Goal: Book appointment/travel/reservation

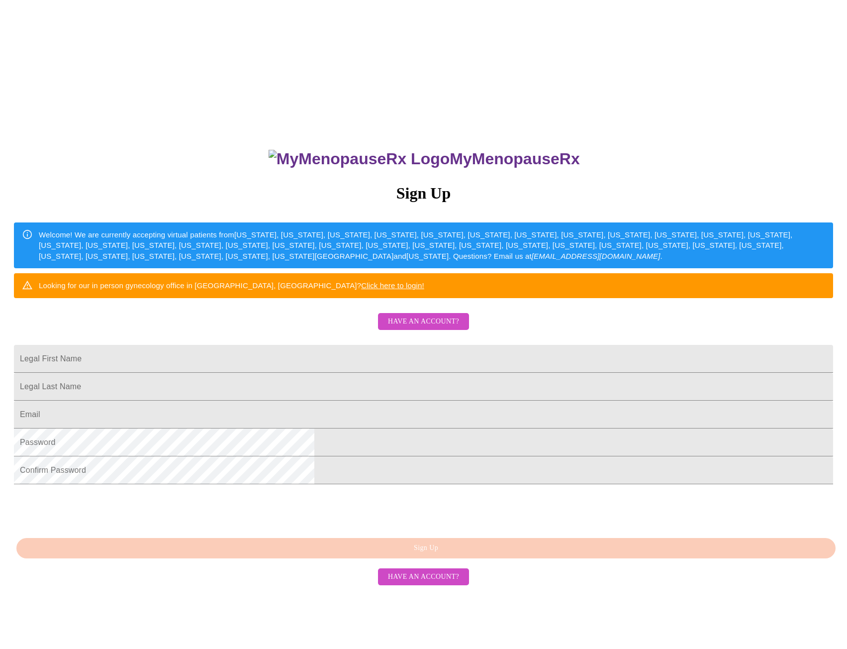
scroll to position [29, 0]
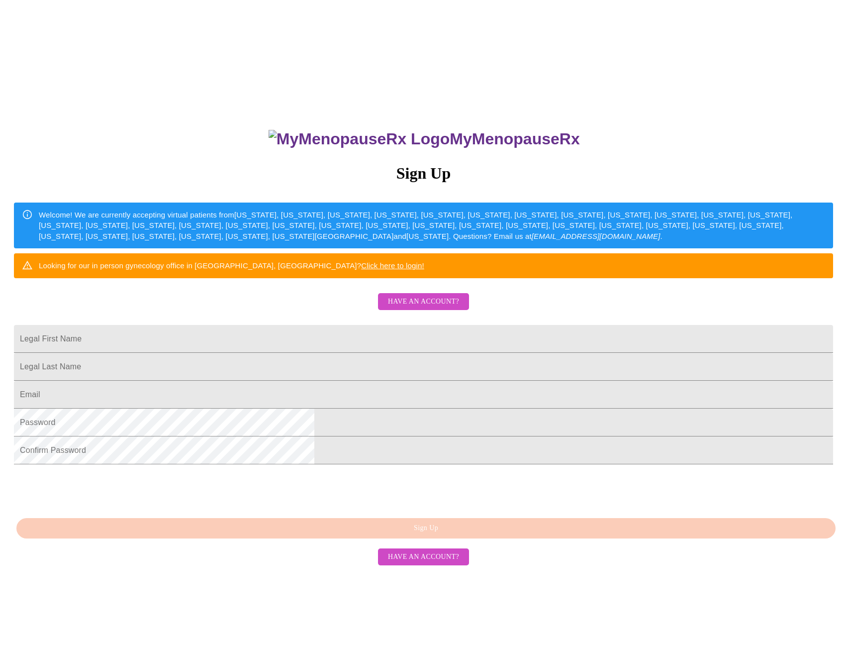
scroll to position [29, 0]
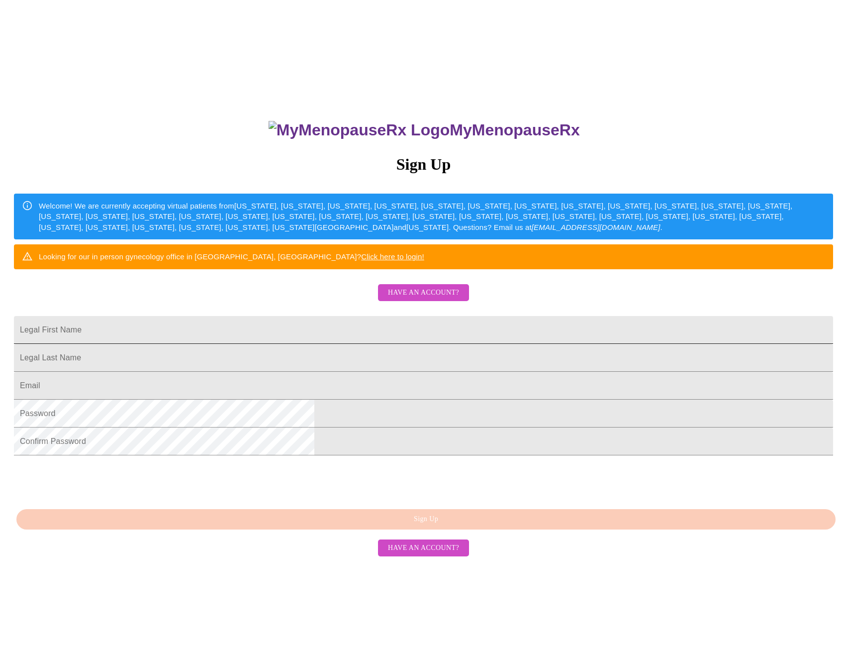
click at [293, 344] on input "Legal First Name" at bounding box center [424, 330] width 820 height 28
type input "Silvia"
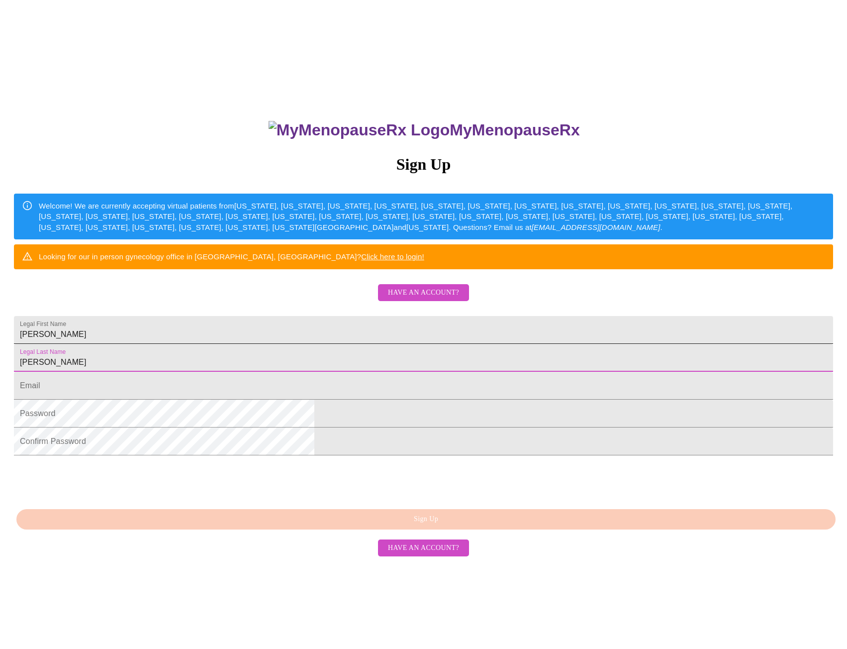
type input "Swanigan"
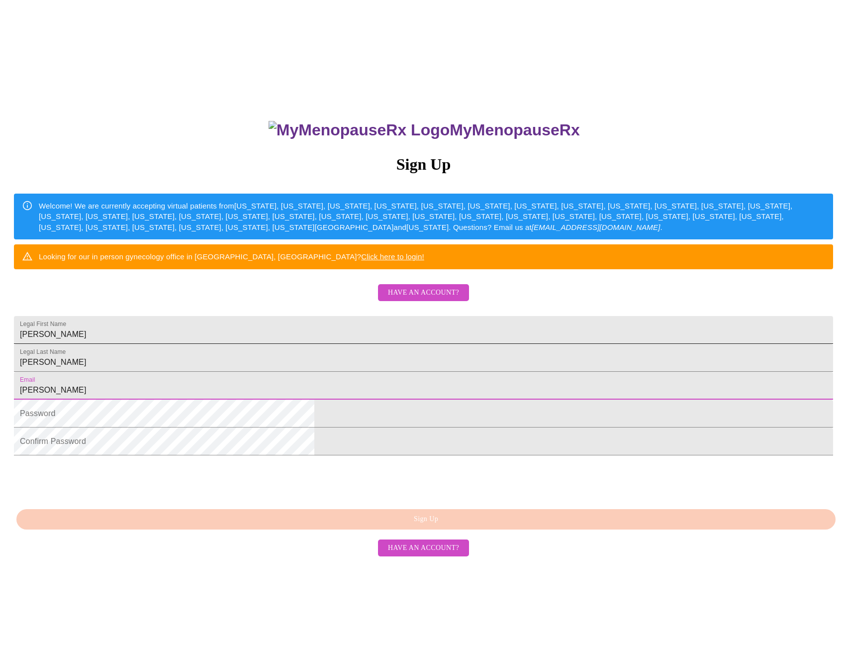
type input "SILVIACRUZ3@GMAIL.COM"
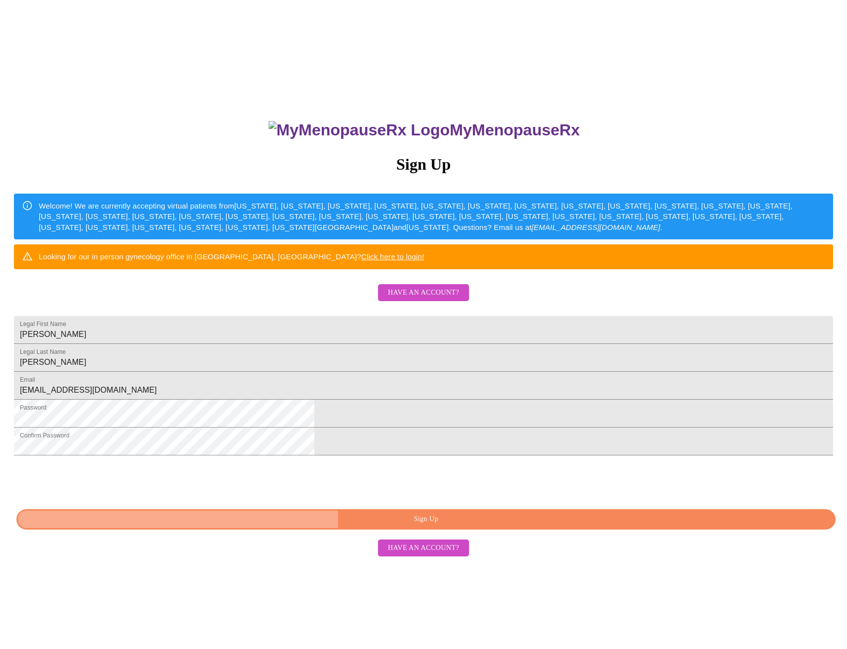
click at [437, 526] on span "Sign Up" at bounding box center [426, 519] width 797 height 12
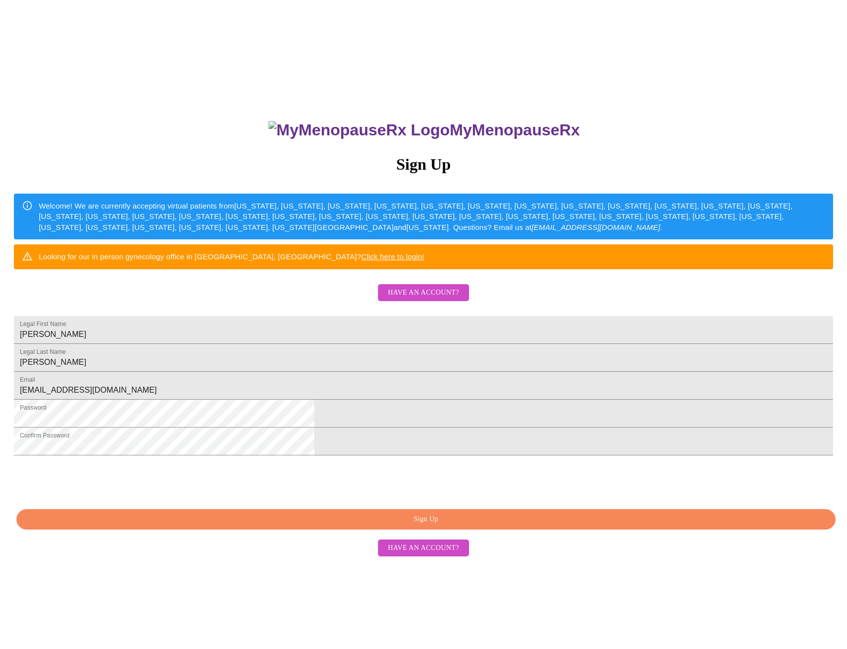
click at [436, 554] on span "Have an account?" at bounding box center [423, 548] width 71 height 12
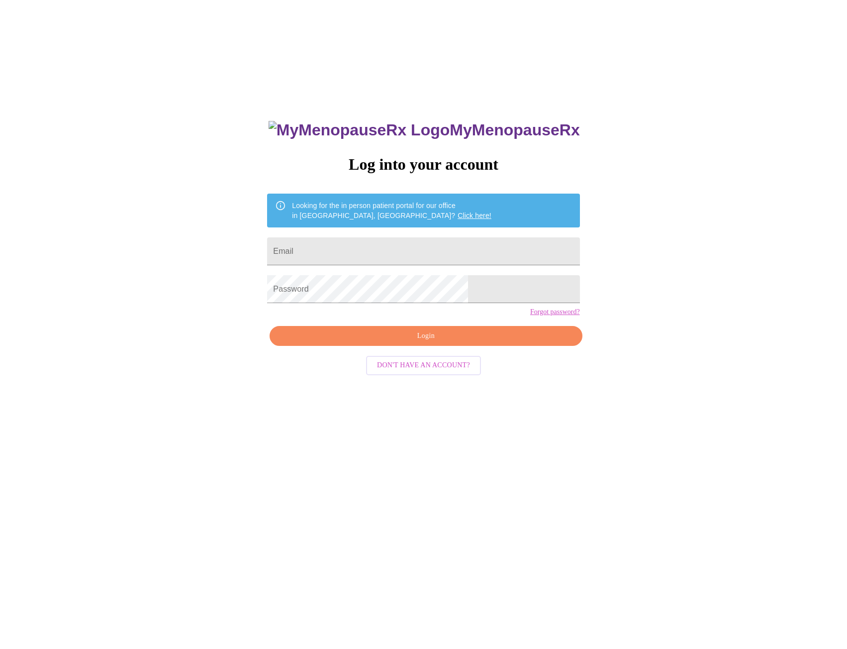
scroll to position [10, 0]
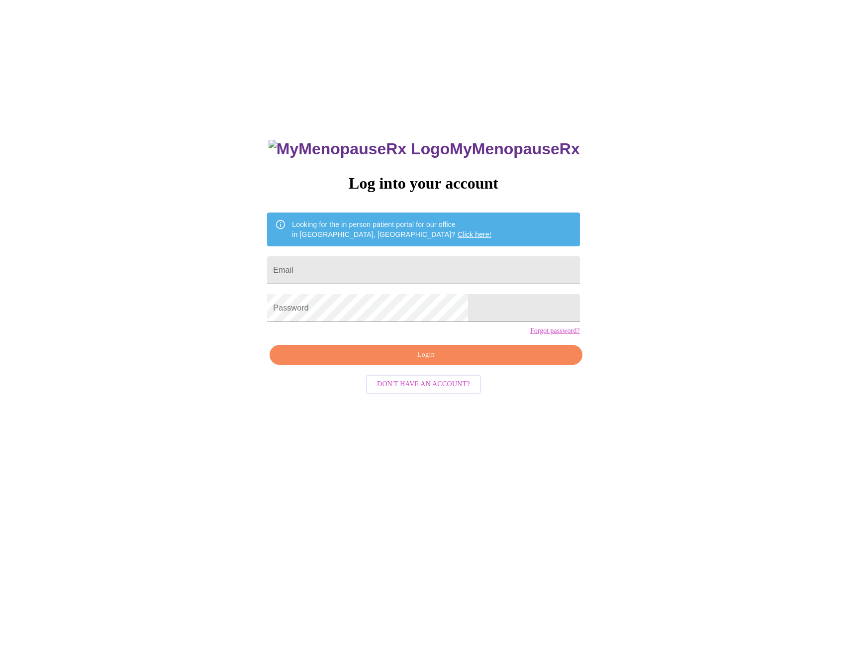
click at [386, 270] on input "Email" at bounding box center [423, 270] width 313 height 28
type input "[EMAIL_ADDRESS][DOMAIN_NAME]"
click at [530, 335] on link "Forgot password?" at bounding box center [555, 331] width 50 height 8
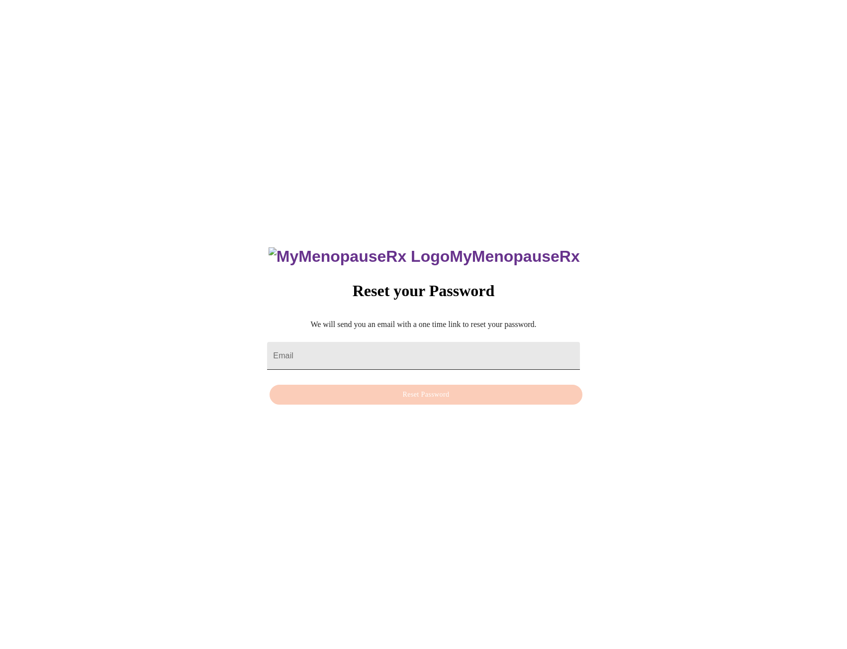
click at [346, 346] on input "Email" at bounding box center [423, 356] width 313 height 28
type input "[EMAIL_ADDRESS][DOMAIN_NAME]"
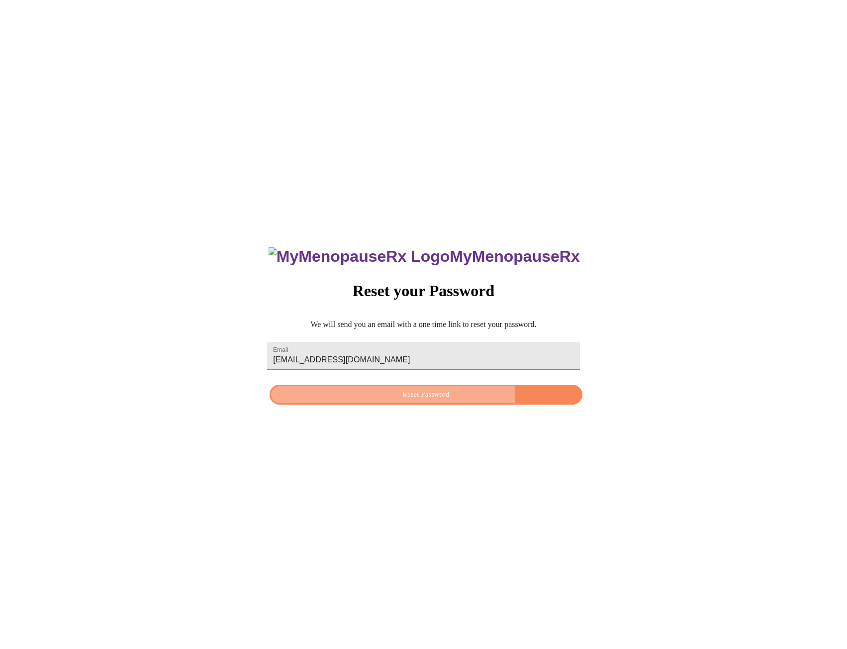
click at [403, 400] on span "Reset Password" at bounding box center [426, 395] width 290 height 12
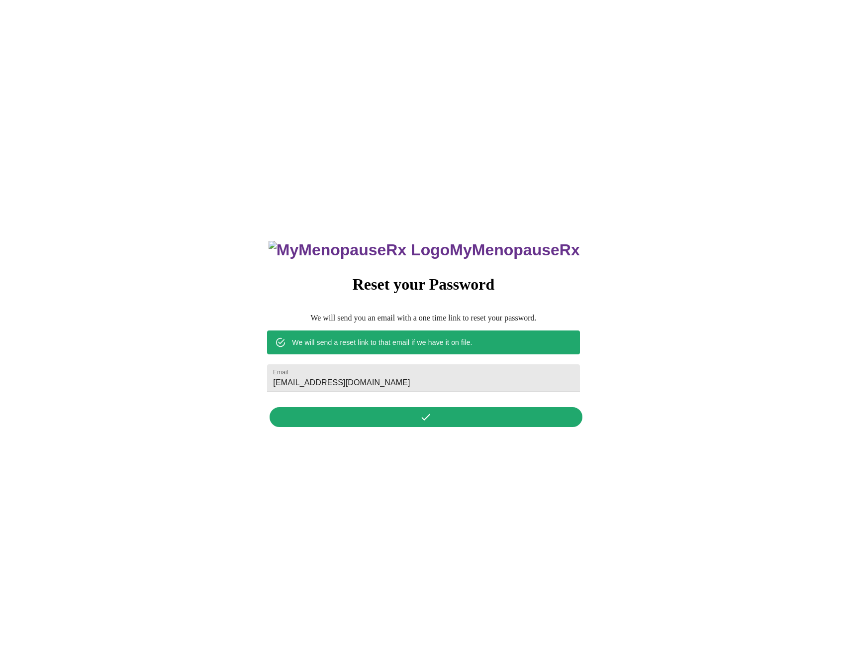
click at [426, 420] on div "MyMenopauseRx Reset your Password We will send you an email with a one time lin…" at bounding box center [423, 328] width 332 height 207
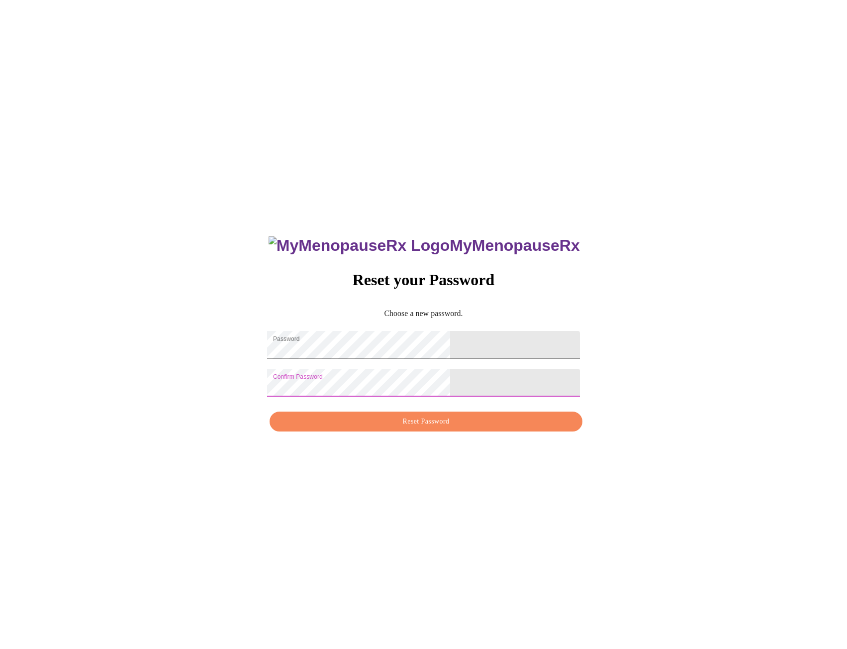
click at [440, 428] on span "Reset Password" at bounding box center [426, 422] width 290 height 12
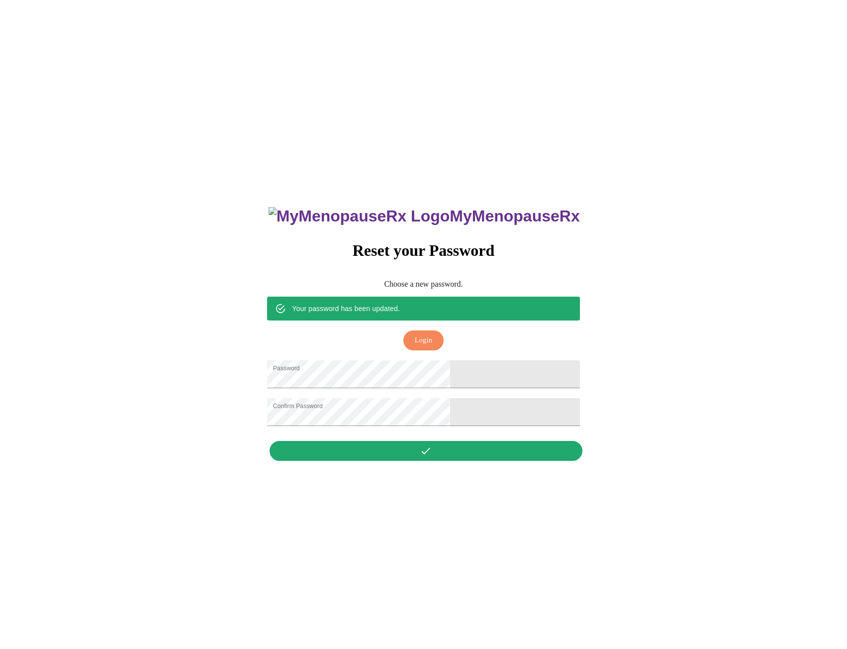
click at [423, 334] on span "Login" at bounding box center [423, 340] width 17 height 12
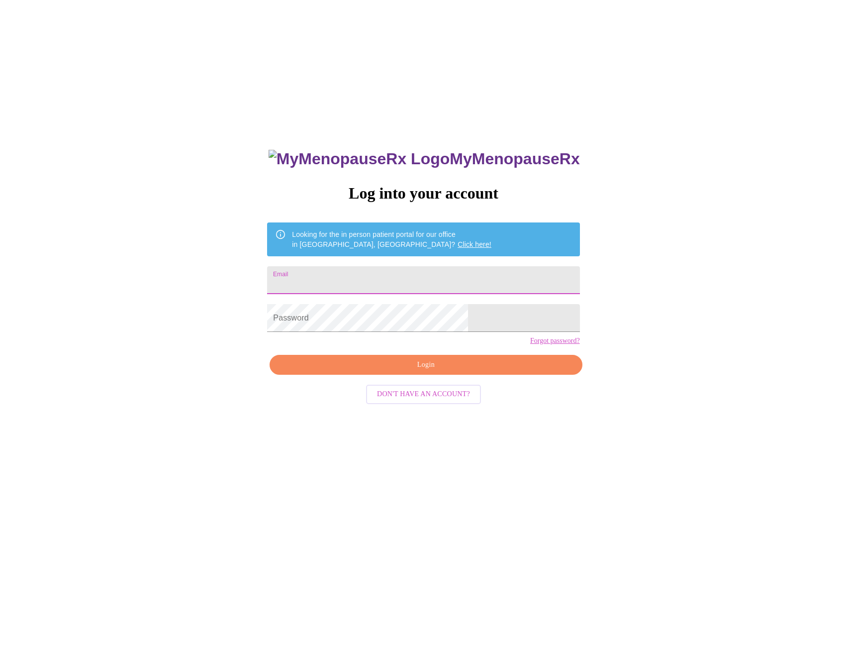
click at [375, 278] on input "Email" at bounding box center [423, 280] width 313 height 28
type input "[EMAIL_ADDRESS][DOMAIN_NAME]"
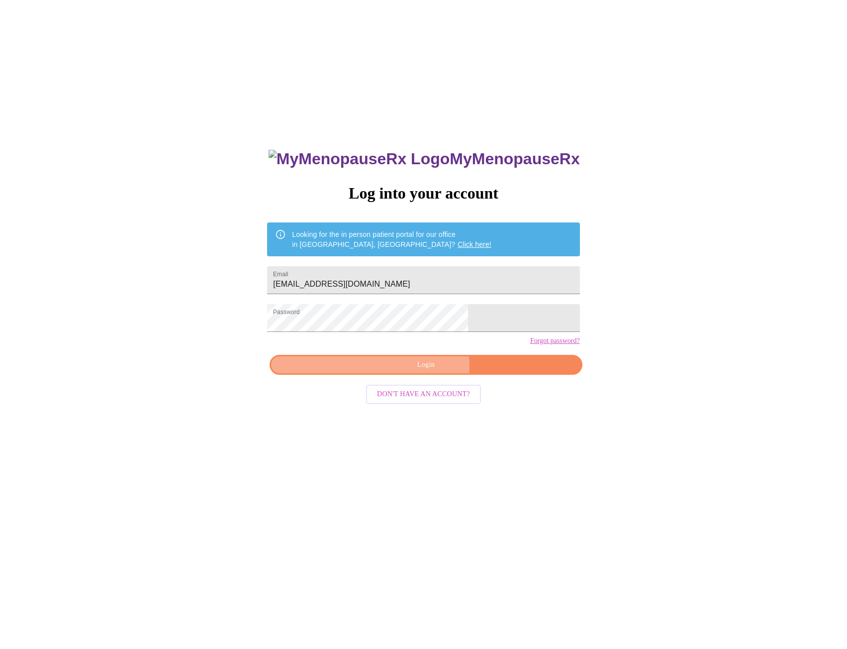
click at [421, 371] on span "Login" at bounding box center [426, 365] width 290 height 12
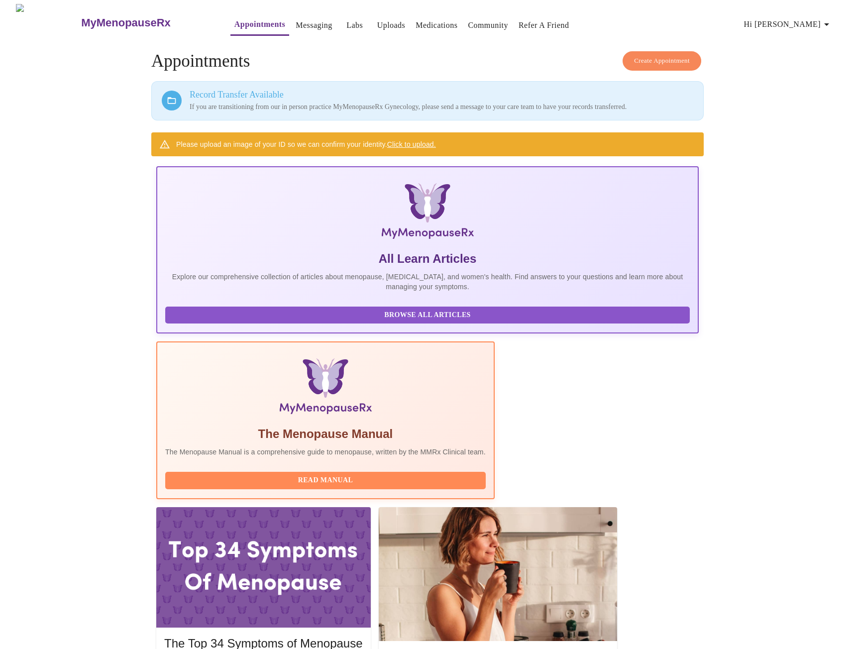
click at [667, 56] on span "Create Appointment" at bounding box center [662, 60] width 56 height 11
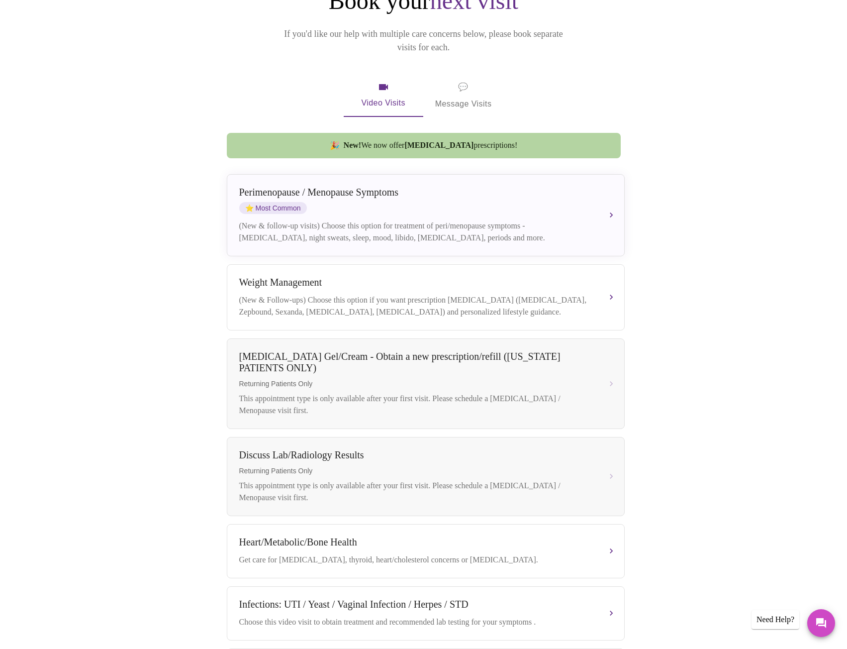
scroll to position [67, 0]
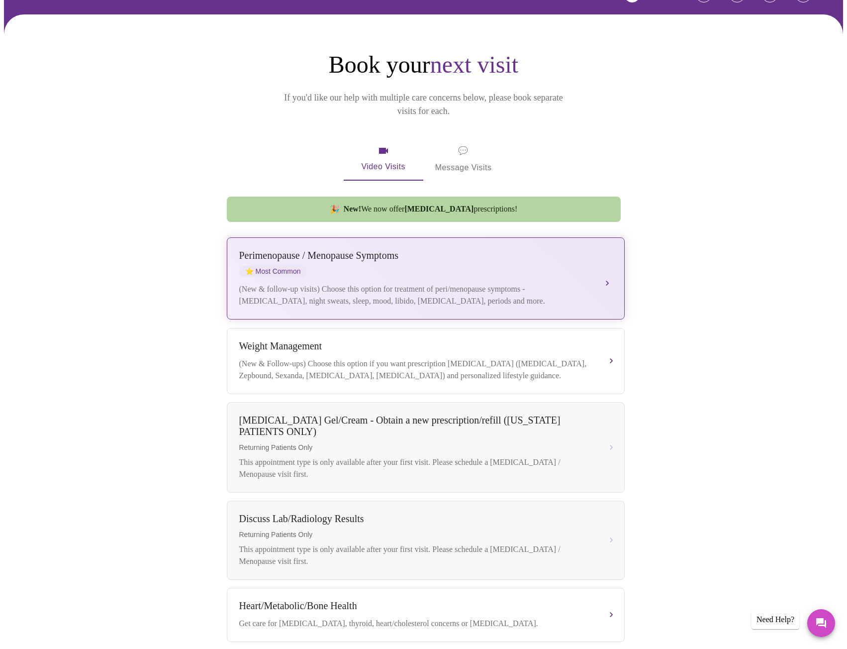
click at [549, 250] on div "Perimenopause / Menopause Symptoms" at bounding box center [415, 255] width 353 height 11
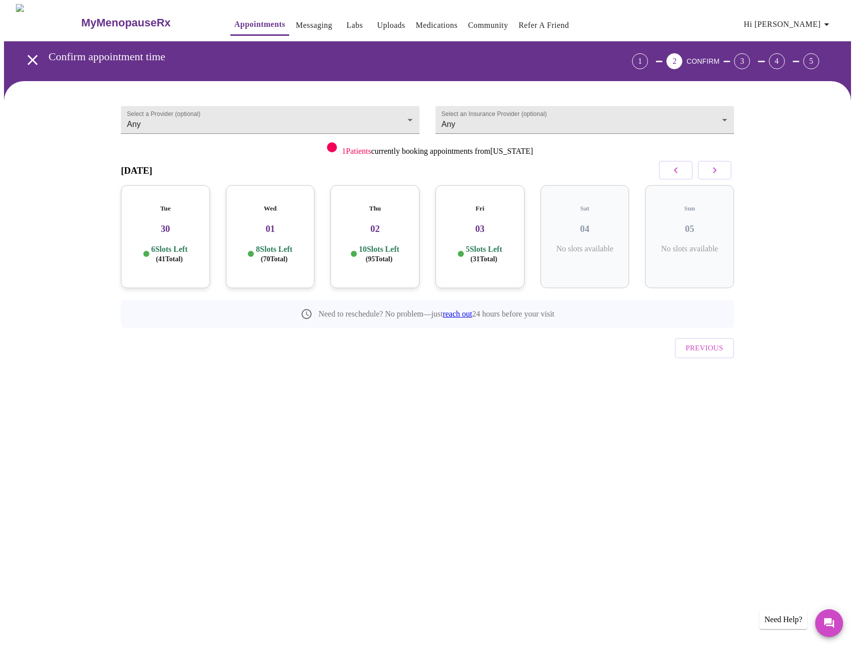
click at [716, 172] on icon "button" at bounding box center [715, 170] width 12 height 12
click at [483, 223] on h3 "20" at bounding box center [479, 228] width 73 height 11
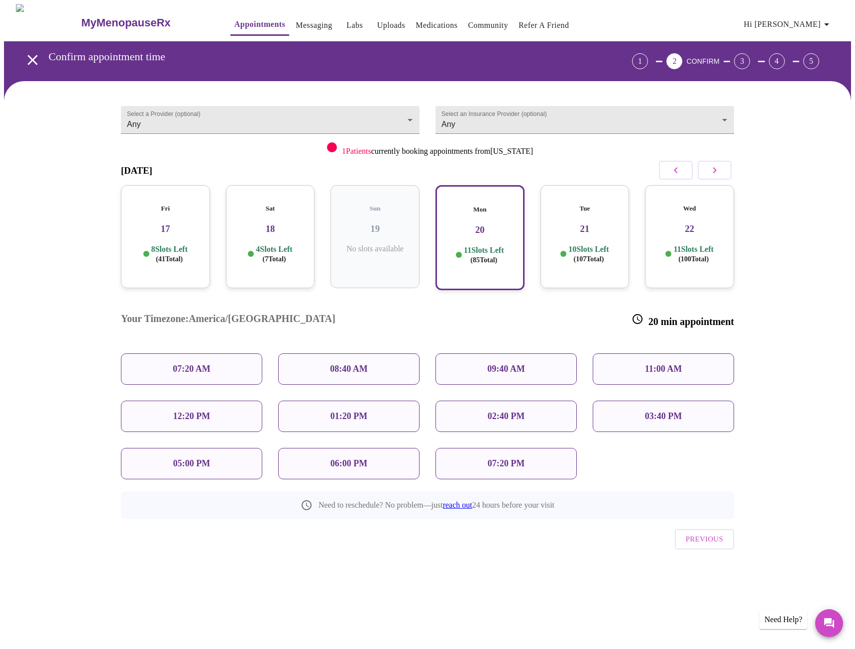
click at [196, 411] on p "12:20 PM" at bounding box center [191, 416] width 37 height 10
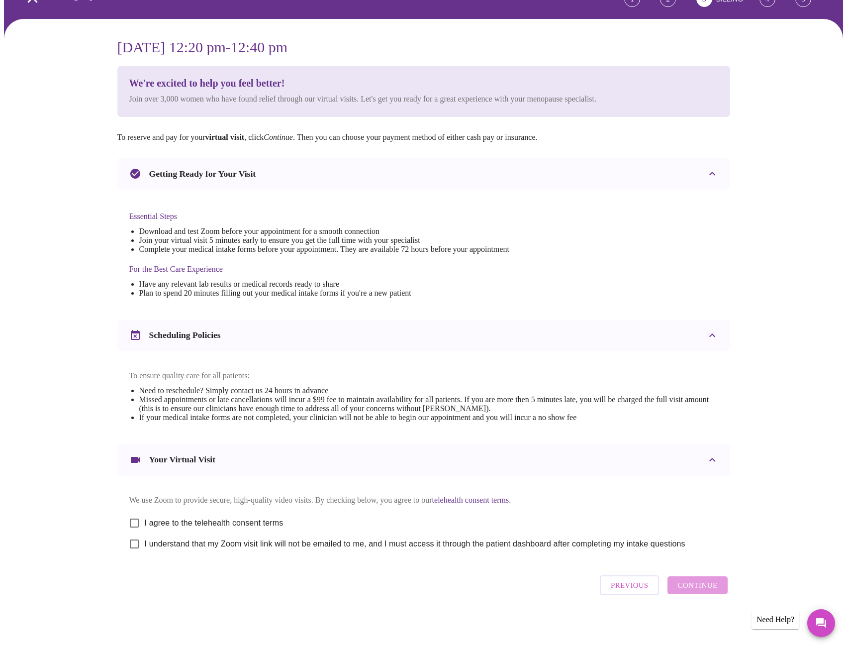
scroll to position [73, 0]
click at [136, 522] on input "I agree to the telehealth consent terms" at bounding box center [134, 523] width 21 height 21
checkbox input "true"
click at [135, 542] on input "I understand that my Zoom visit link will not be emailed to me, and I must acce…" at bounding box center [134, 543] width 21 height 21
checkbox input "true"
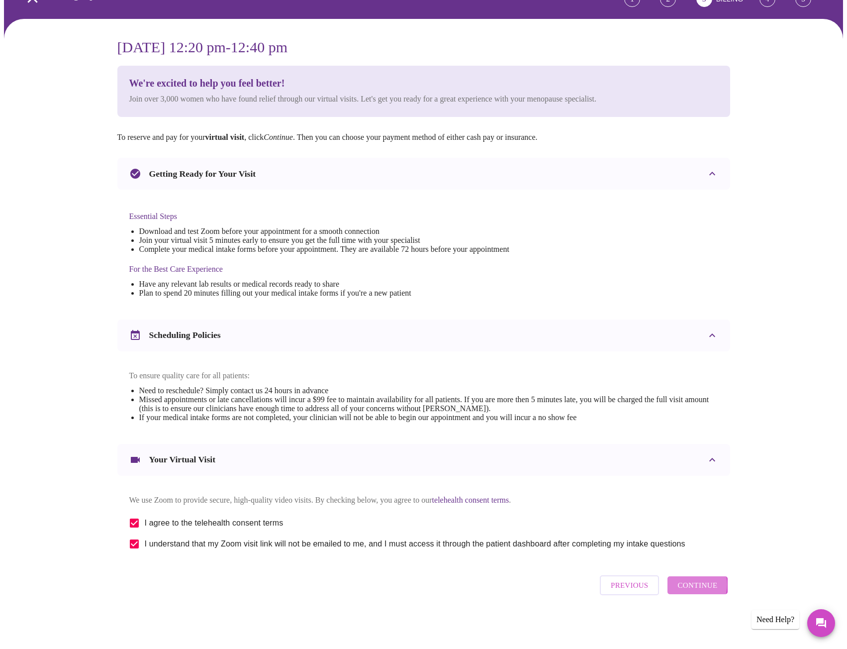
click at [693, 588] on span "Continue" at bounding box center [698, 585] width 40 height 13
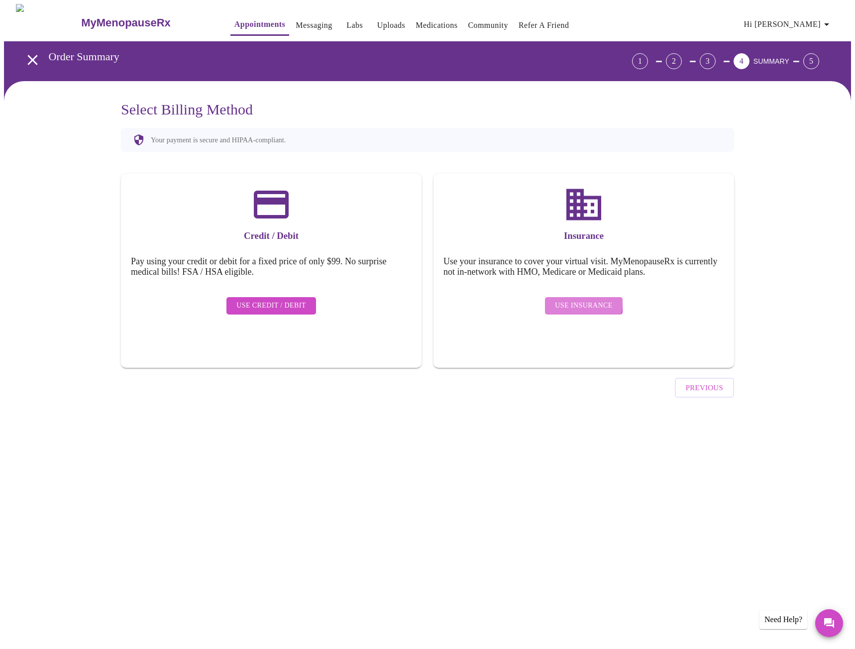
click at [576, 300] on span "Use Insurance" at bounding box center [583, 306] width 57 height 12
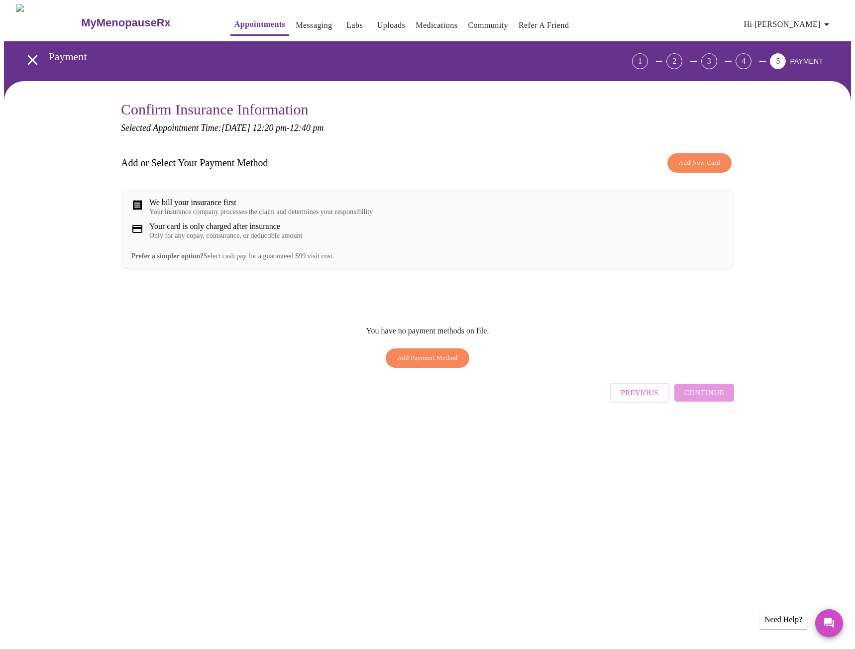
click at [686, 163] on span "Add New Card" at bounding box center [699, 162] width 41 height 11
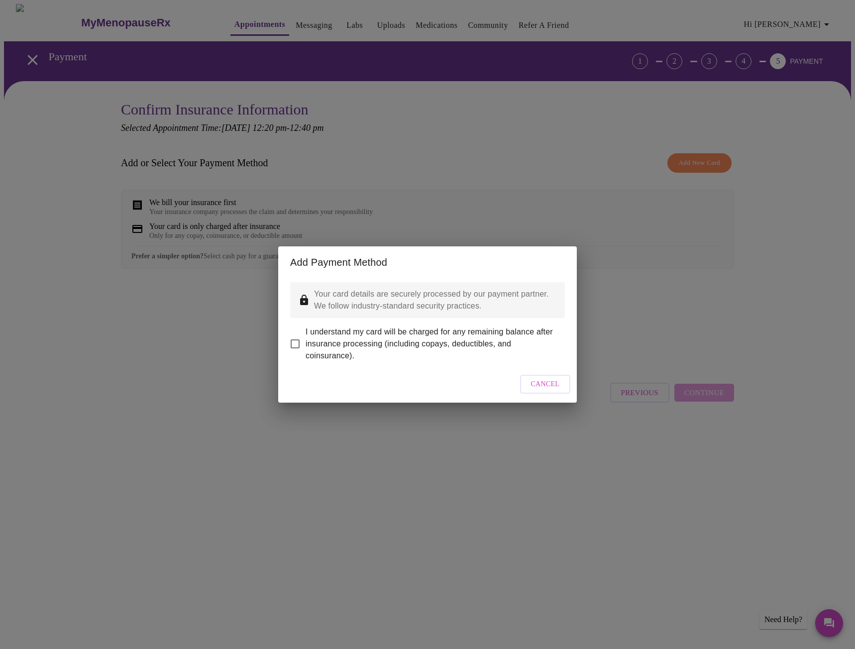
click at [300, 337] on input "I understand my card will be charged for any remaining balance after insurance …" at bounding box center [295, 343] width 21 height 21
checkbox input "true"
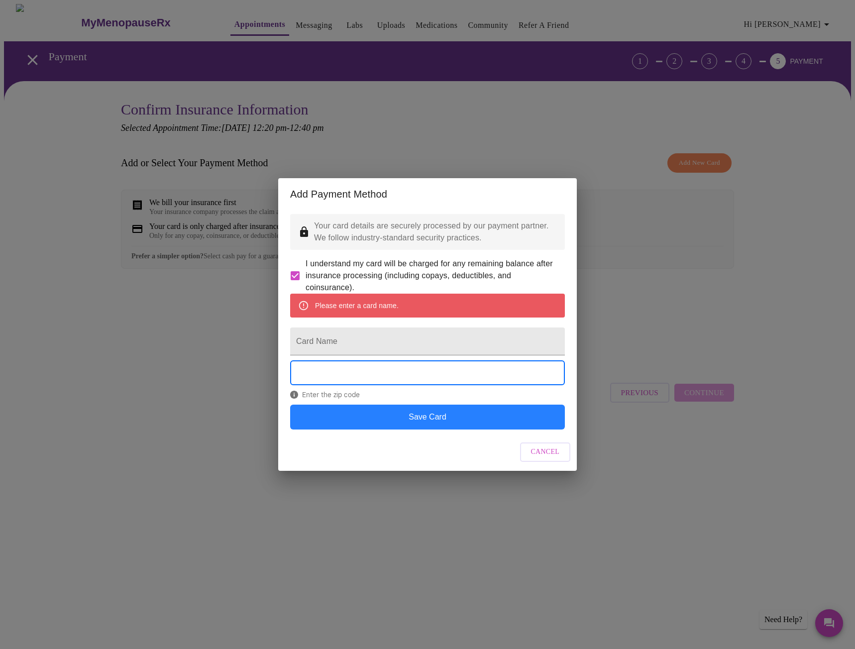
click at [435, 429] on button "Save Card" at bounding box center [427, 417] width 275 height 25
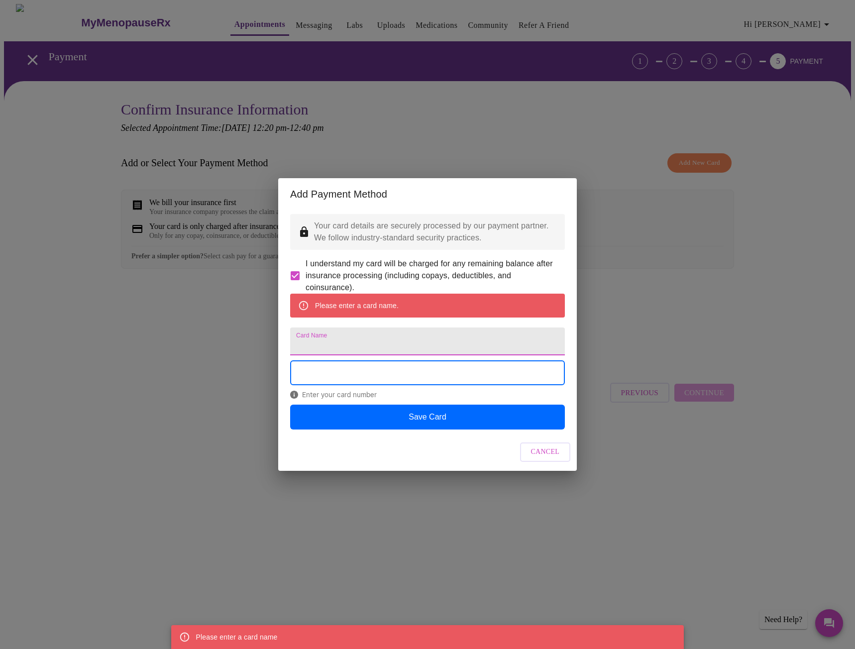
click at [329, 340] on input "Card Name" at bounding box center [427, 341] width 275 height 28
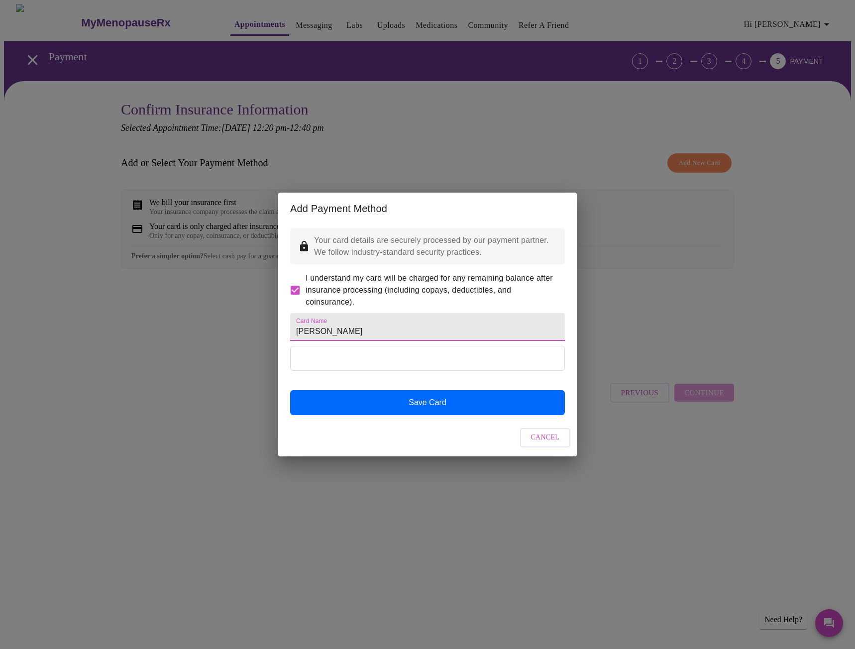
type input "[PERSON_NAME]"
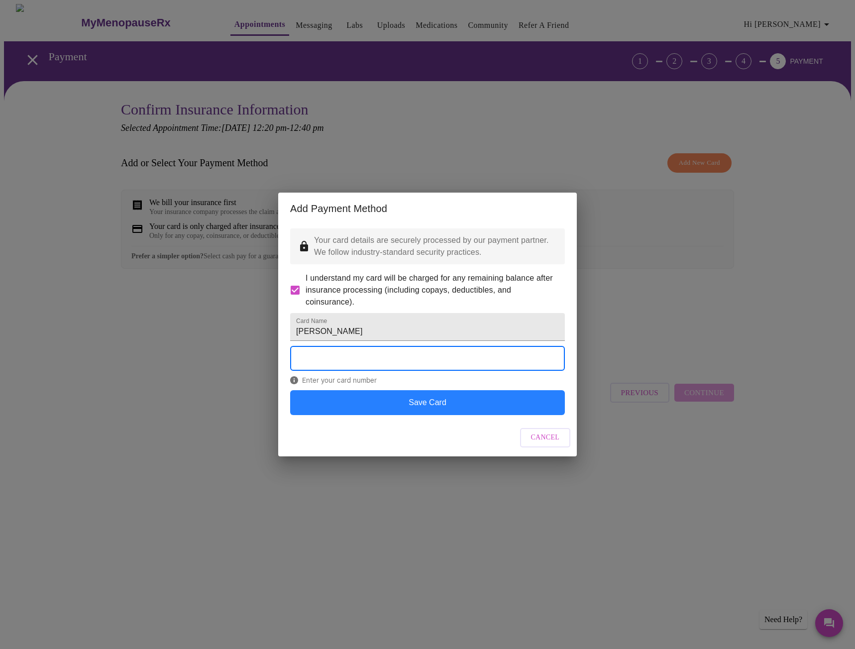
click at [439, 415] on button "Save Card" at bounding box center [427, 402] width 275 height 25
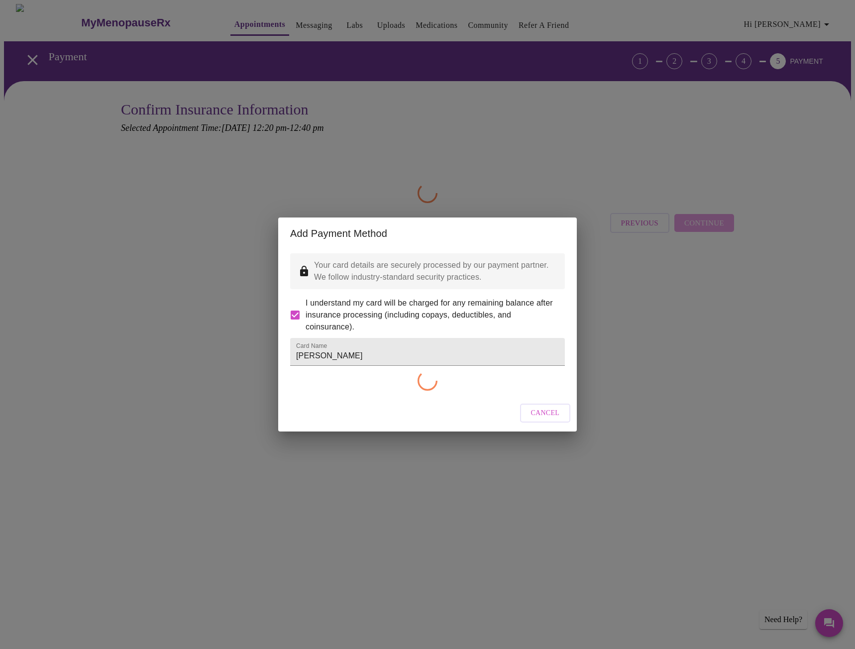
checkbox input "false"
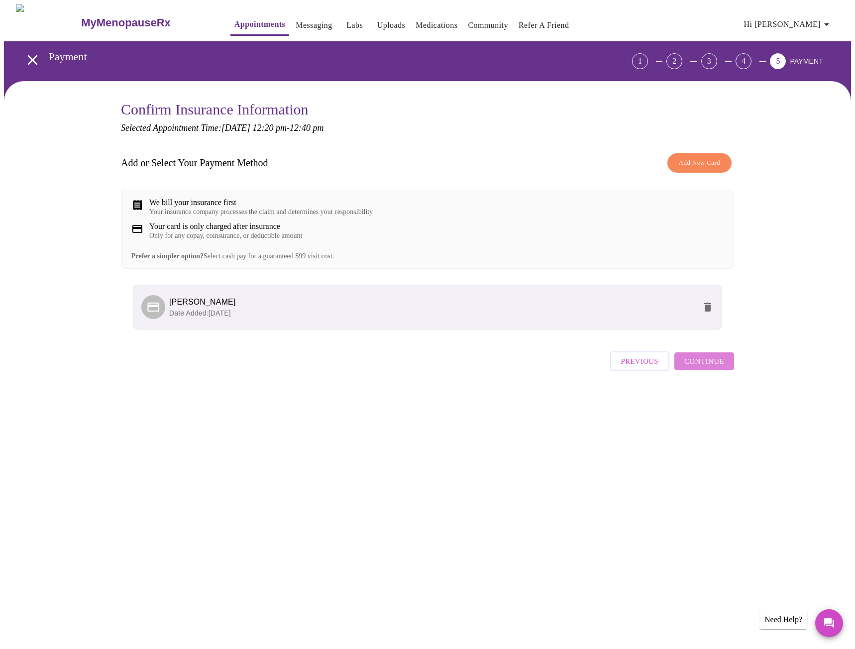
click at [712, 368] on span "Continue" at bounding box center [704, 361] width 40 height 13
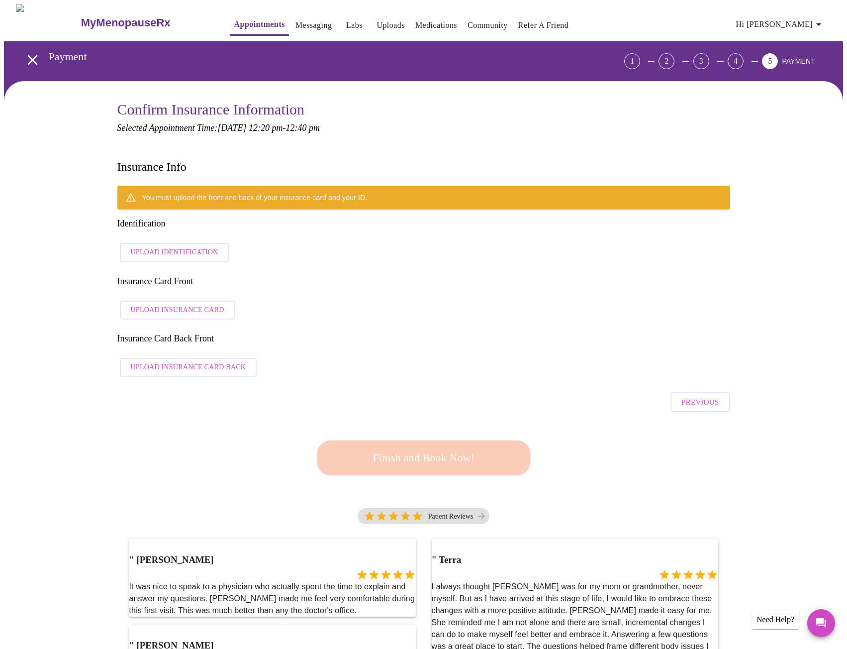
click at [187, 246] on span "Upload Identification" at bounding box center [175, 252] width 88 height 12
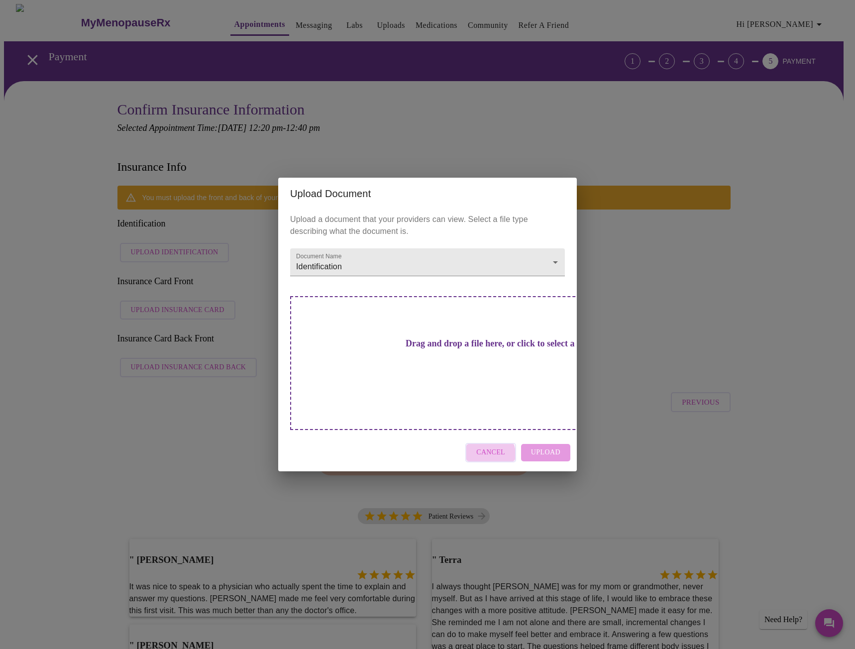
click at [488, 446] on span "Cancel" at bounding box center [490, 452] width 29 height 12
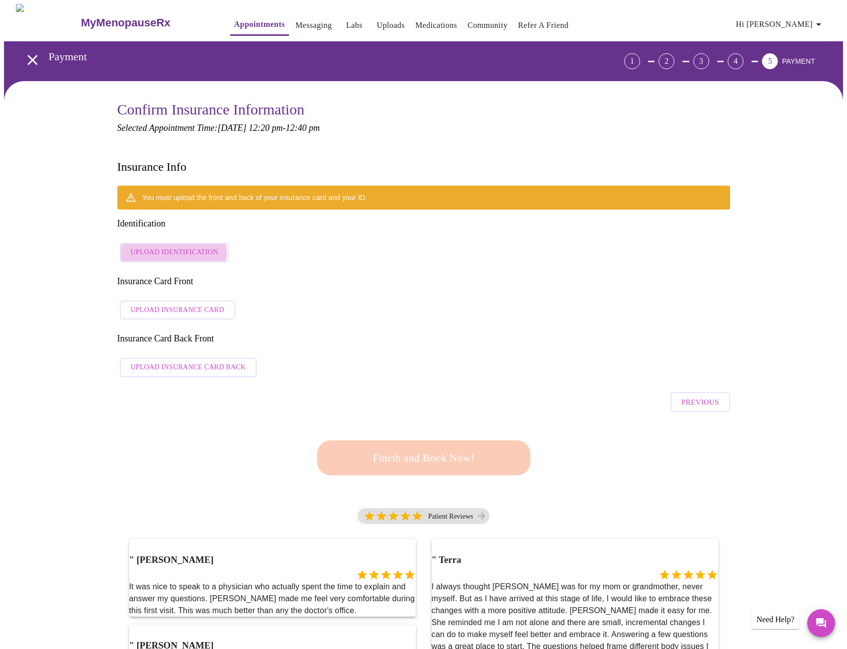
click at [173, 246] on span "Upload Identification" at bounding box center [175, 252] width 88 height 12
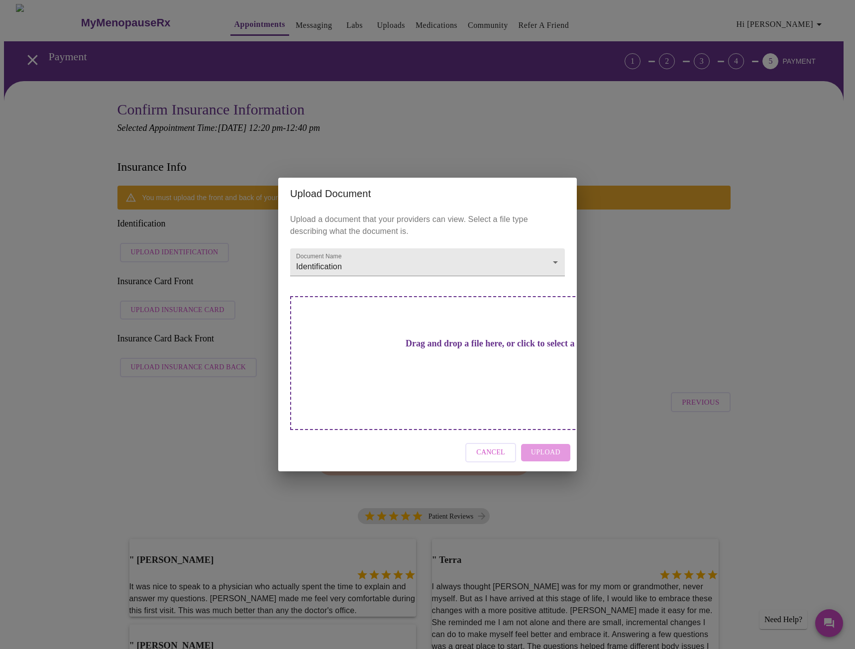
click at [407, 346] on h3 "Drag and drop a file here, or click to select a file" at bounding box center [497, 343] width 275 height 10
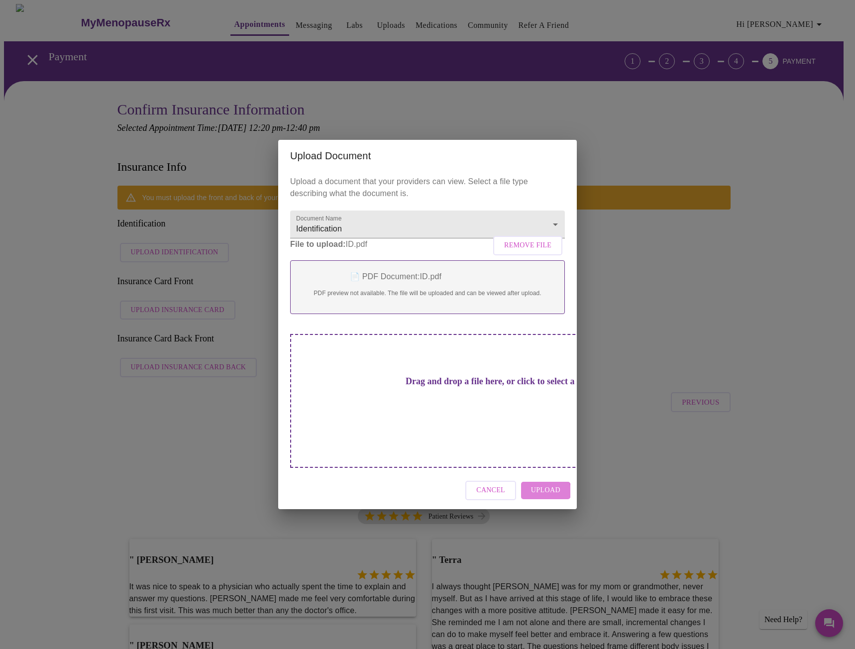
click at [545, 484] on span "Upload" at bounding box center [545, 490] width 29 height 12
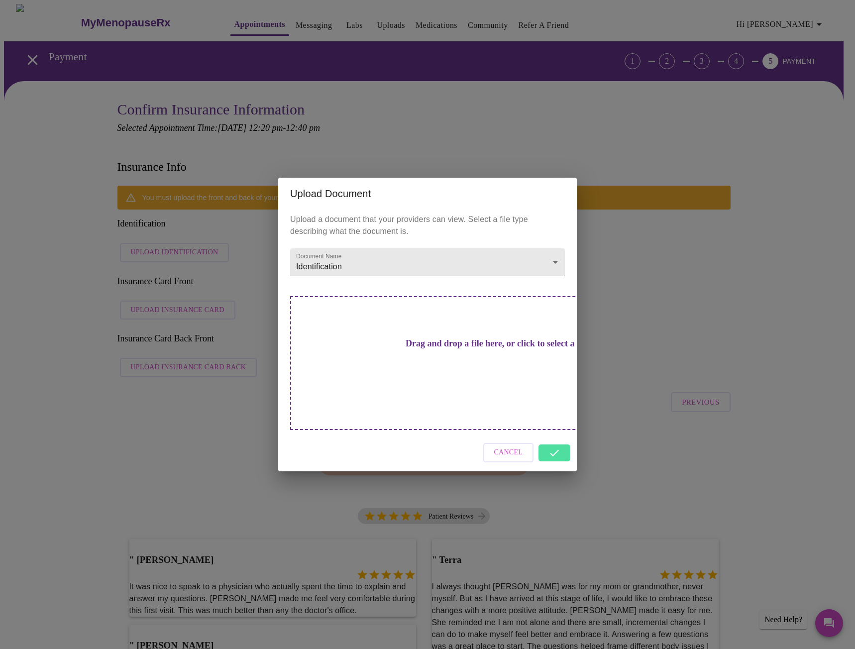
click at [426, 349] on h3 "Drag and drop a file here, or click to select a file" at bounding box center [497, 343] width 275 height 10
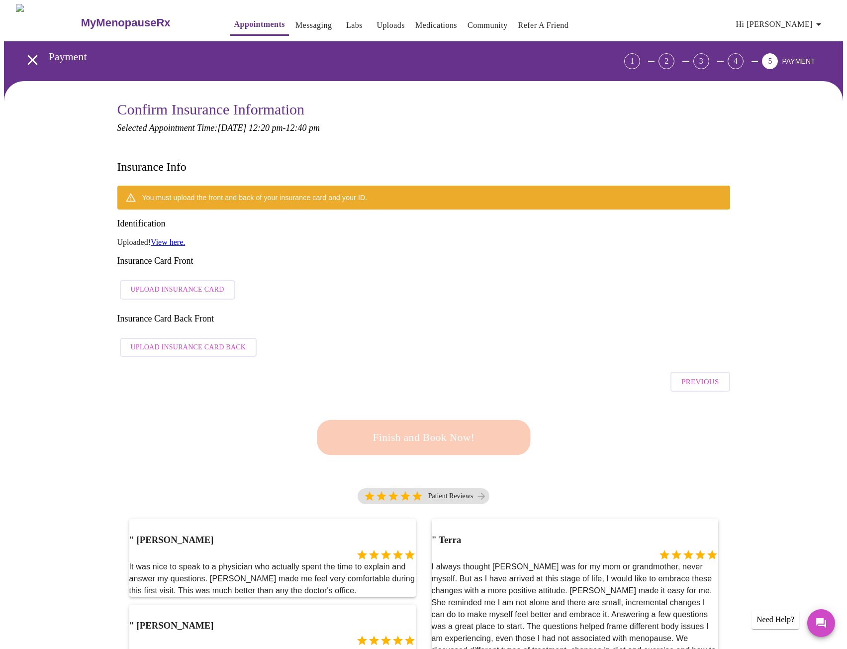
click at [177, 284] on span "Upload Insurance Card" at bounding box center [178, 290] width 94 height 12
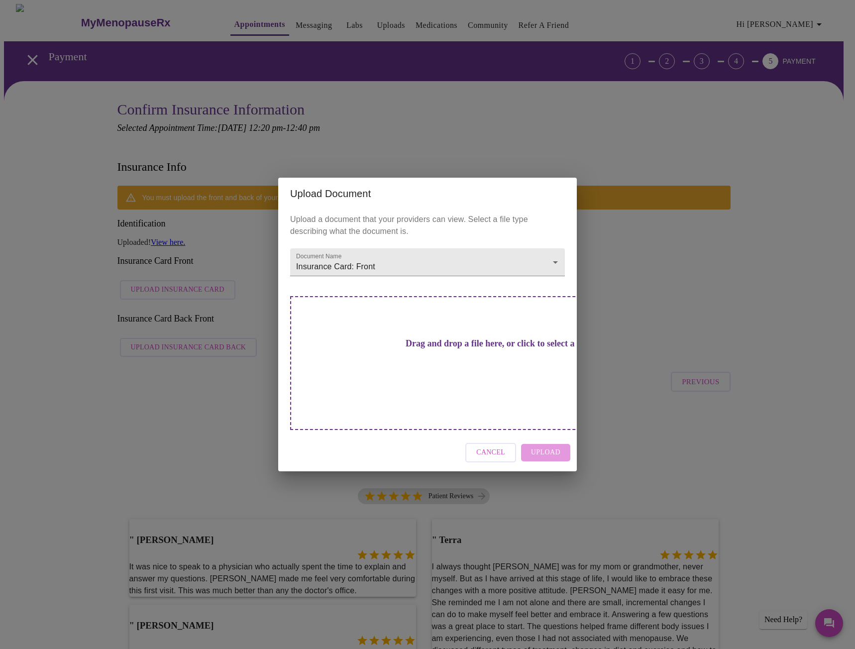
click at [401, 347] on h3 "Drag and drop a file here, or click to select a file" at bounding box center [497, 343] width 275 height 10
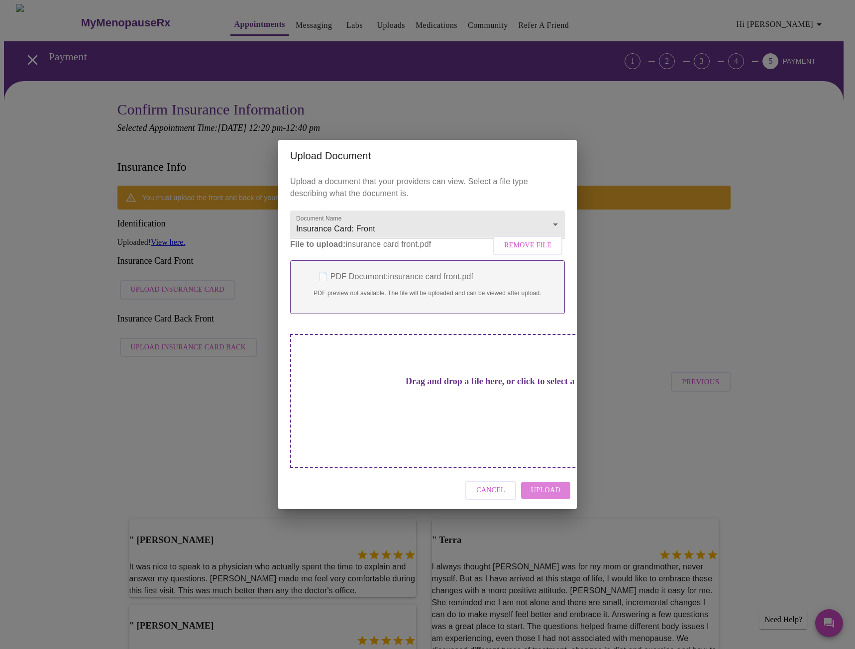
click at [545, 484] on span "Upload" at bounding box center [545, 490] width 29 height 12
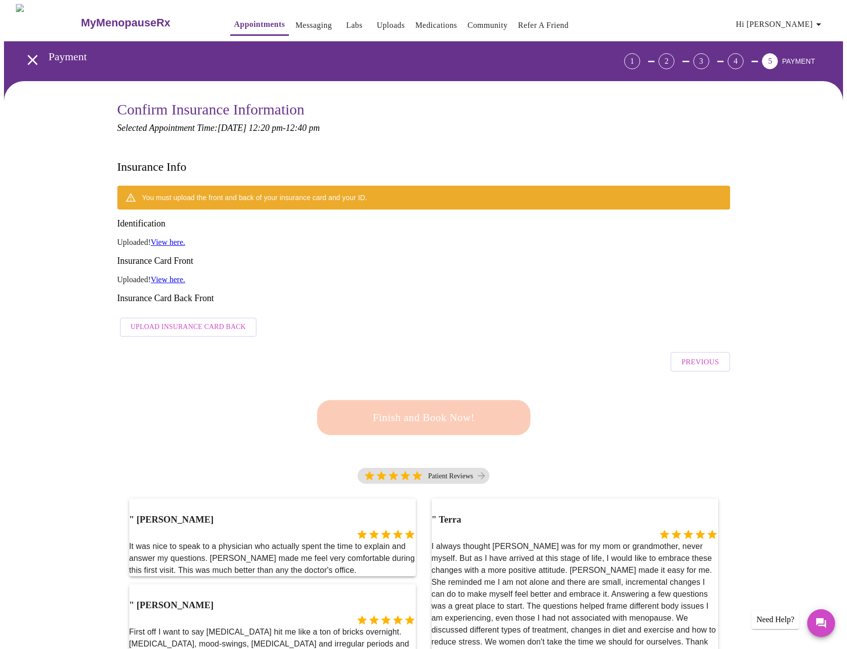
click at [554, 468] on div "Patient Reviews" at bounding box center [423, 478] width 613 height 21
click at [183, 321] on span "Upload Insurance Card Back" at bounding box center [188, 327] width 115 height 12
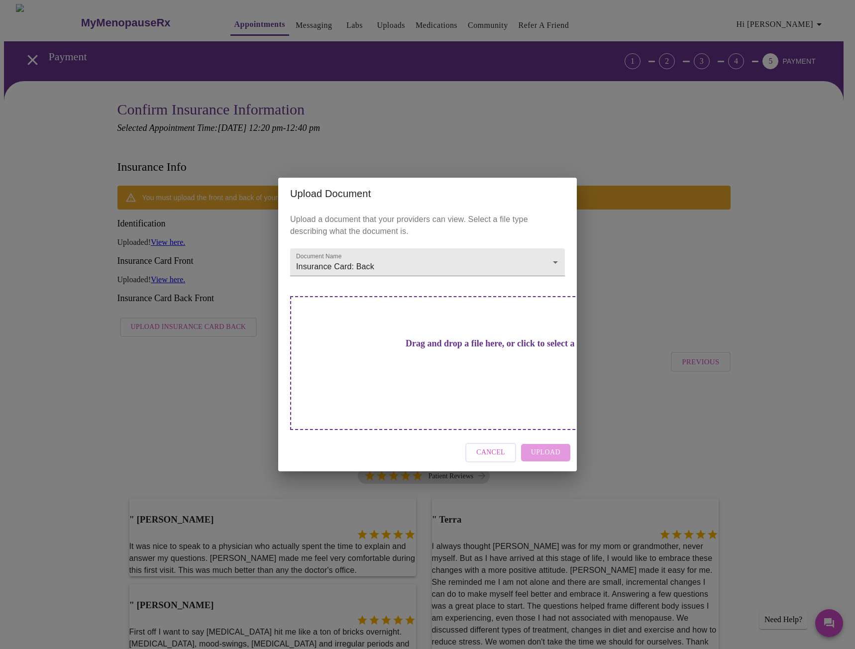
click at [408, 349] on h3 "Drag and drop a file here, or click to select a file" at bounding box center [497, 343] width 275 height 10
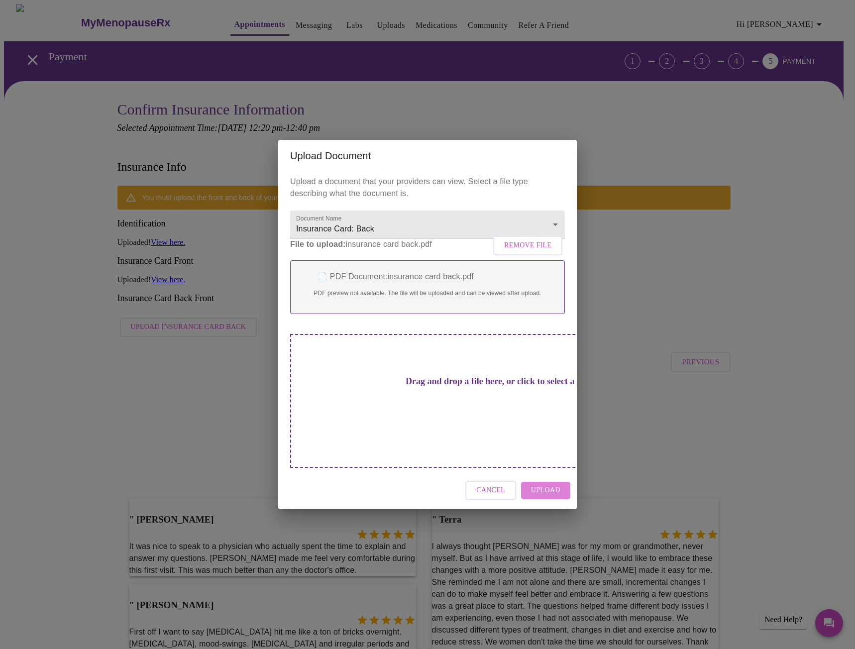
click at [543, 484] on span "Upload" at bounding box center [545, 490] width 29 height 12
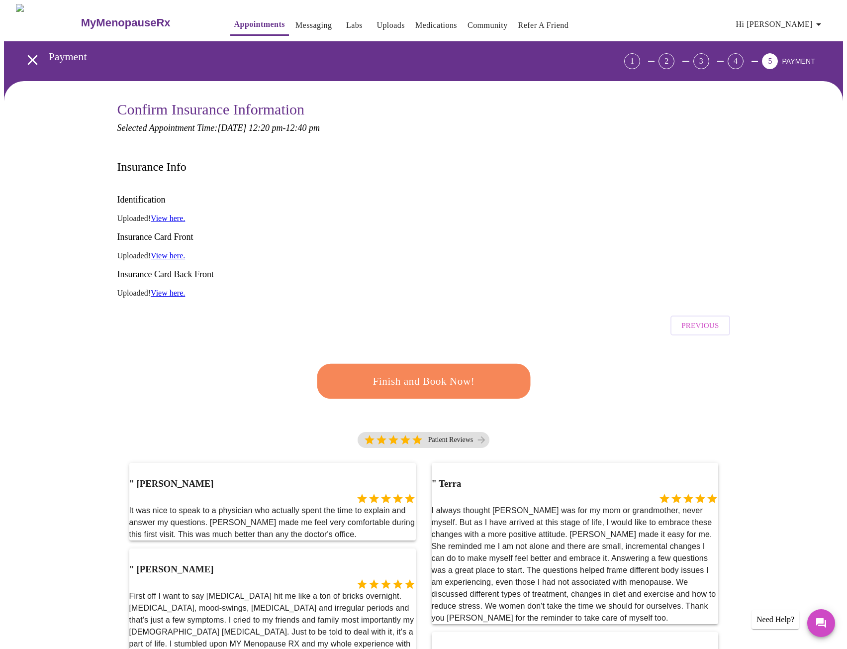
click at [439, 372] on span "Finish and Book Now!" at bounding box center [423, 381] width 187 height 18
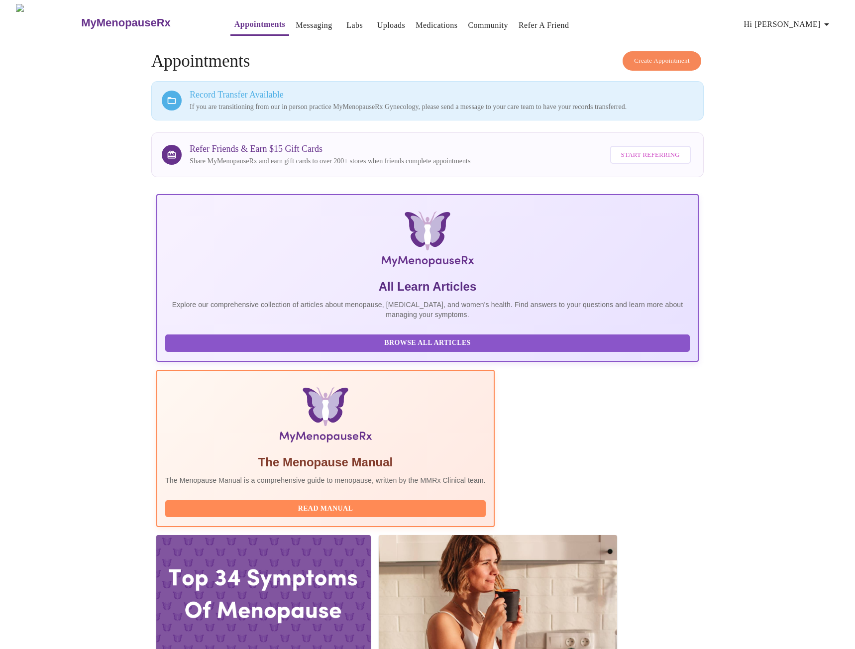
click at [426, 108] on p "If you are transitioning from our in person practice MyMenopauseRx Gynecology, …" at bounding box center [442, 107] width 504 height 10
click at [179, 104] on div at bounding box center [172, 101] width 20 height 20
click at [163, 95] on div at bounding box center [172, 101] width 20 height 20
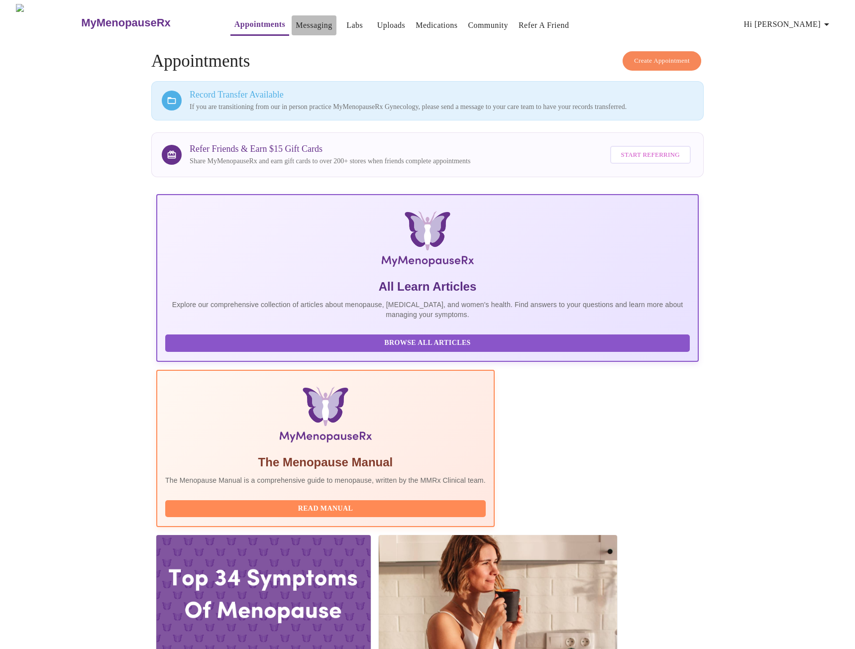
click at [296, 24] on link "Messaging" at bounding box center [314, 25] width 36 height 14
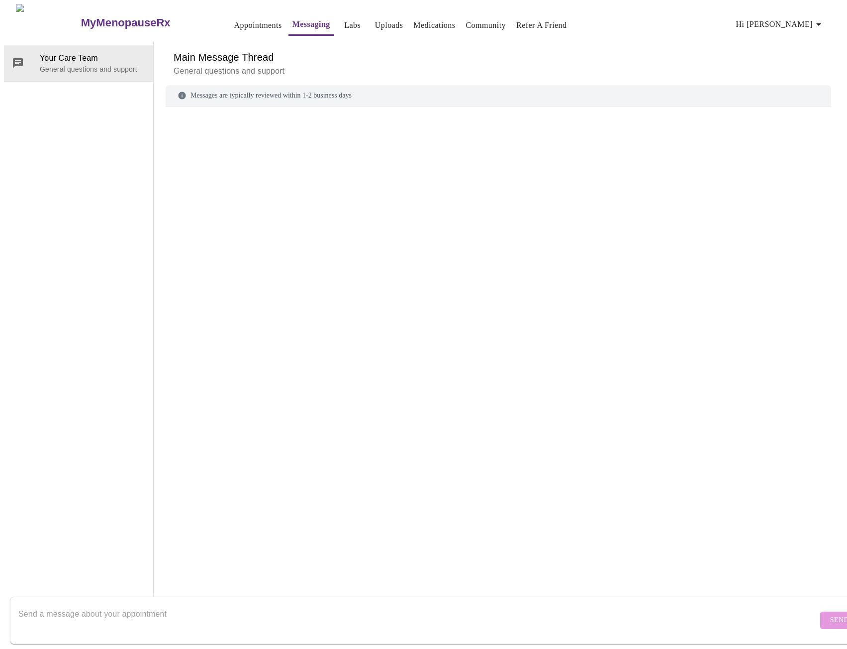
click at [237, 15] on button "Appointments" at bounding box center [258, 25] width 56 height 20
click at [234, 21] on link "Appointments" at bounding box center [258, 25] width 48 height 14
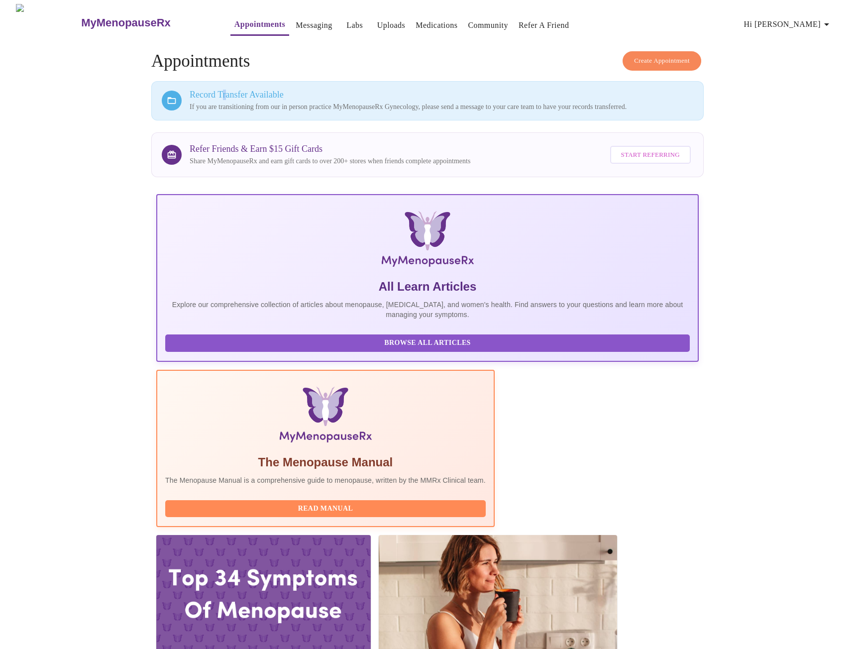
click at [226, 90] on h3 "Record Transfer Available" at bounding box center [442, 95] width 504 height 10
click at [172, 96] on icon at bounding box center [172, 101] width 10 height 10
click at [649, 108] on p "If you are transitioning from our in person practice MyMenopauseRx Gynecology, …" at bounding box center [442, 107] width 504 height 10
click at [811, 17] on span "Hi [PERSON_NAME]" at bounding box center [788, 24] width 89 height 14
click at [809, 77] on li "Log out" at bounding box center [815, 75] width 46 height 18
